Goal: Find specific page/section: Find specific page/section

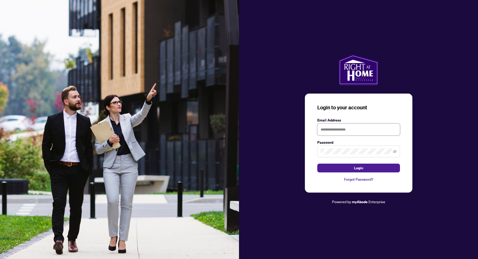
type input "**********"
click at [354, 166] on span "Login" at bounding box center [358, 168] width 9 height 8
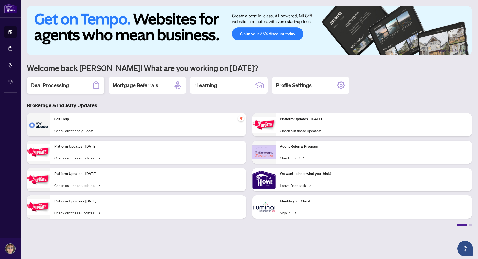
click at [56, 83] on h2 "Deal Processing" at bounding box center [50, 85] width 38 height 7
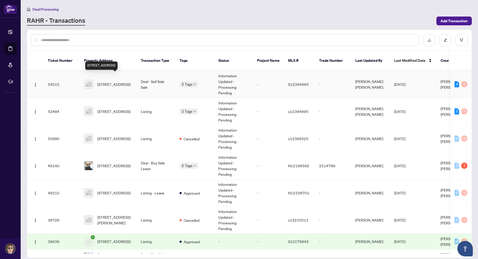
click at [116, 83] on span "[STREET_ADDRESS]" at bounding box center [113, 84] width 33 height 6
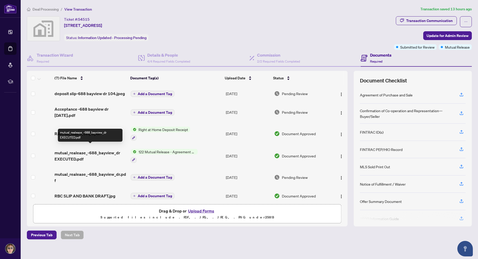
click at [93, 150] on span "mutual_realease_-688_bayview_dr EXECUTED.pdf" at bounding box center [91, 156] width 72 height 12
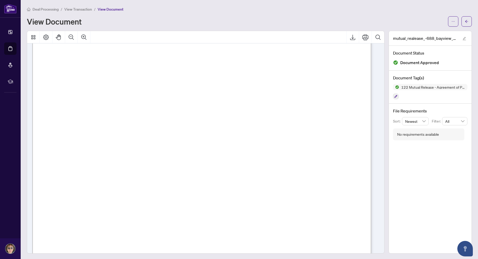
scroll to position [1, 0]
